Goal: Task Accomplishment & Management: Complete application form

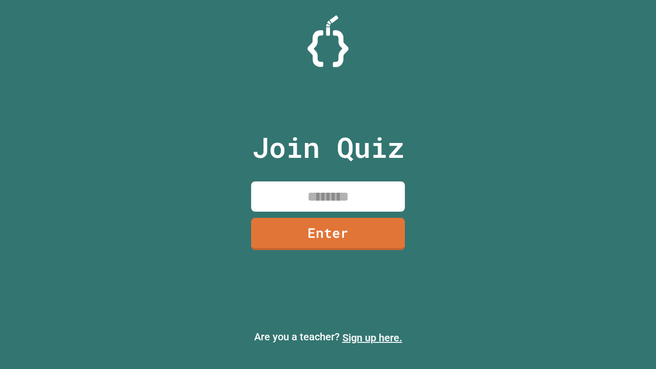
click at [372, 338] on link "Sign up here." at bounding box center [372, 337] width 60 height 12
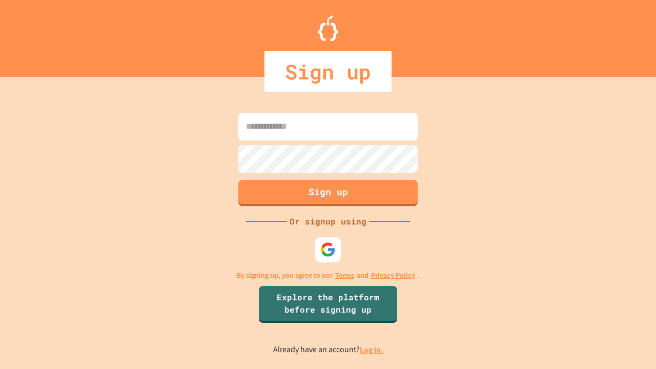
click at [372, 349] on link "Log in." at bounding box center [372, 349] width 24 height 11
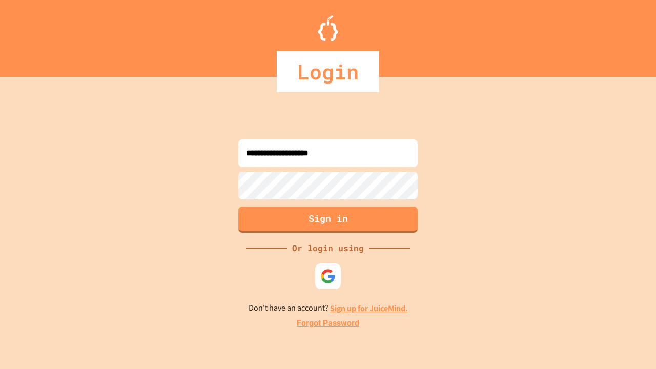
type input "**********"
